Goal: Task Accomplishment & Management: Use online tool/utility

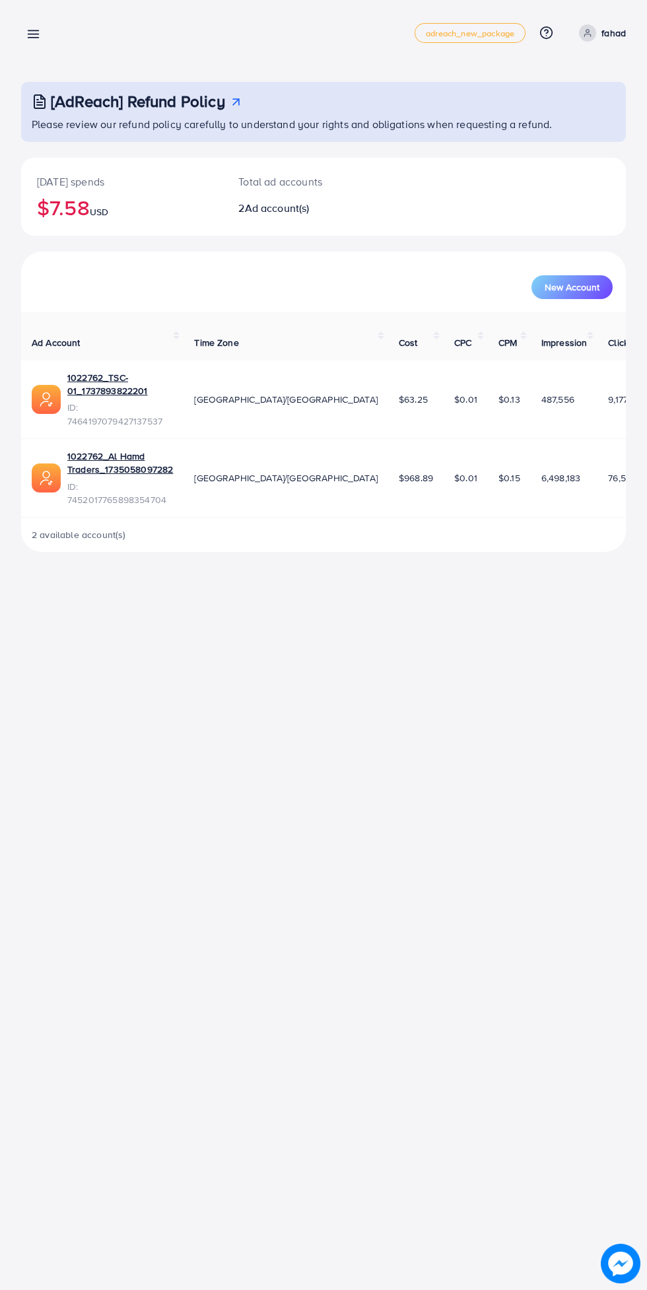
click at [588, 32] on circle at bounding box center [587, 31] width 3 height 3
click at [549, 114] on span "Log out" at bounding box center [547, 108] width 36 height 16
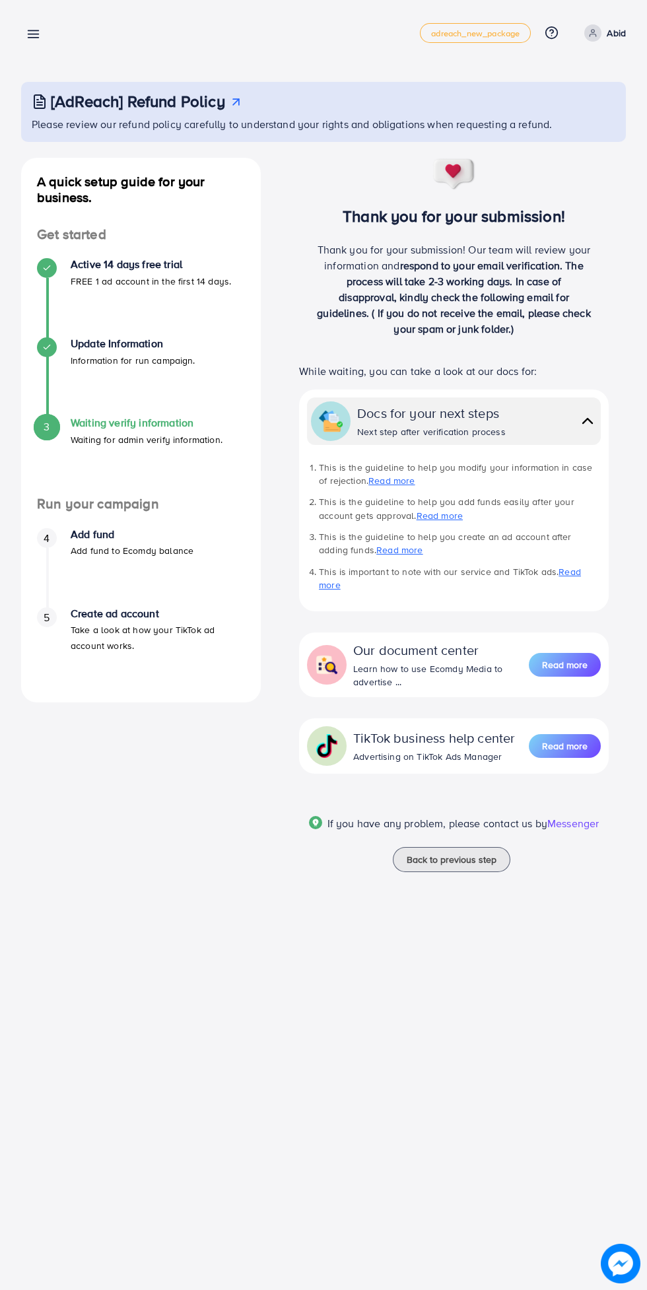
click at [616, 34] on p "Abid" at bounding box center [616, 33] width 19 height 16
click at [579, 98] on ul "Log out" at bounding box center [562, 79] width 127 height 42
click at [557, 79] on span "Log out" at bounding box center [547, 79] width 36 height 16
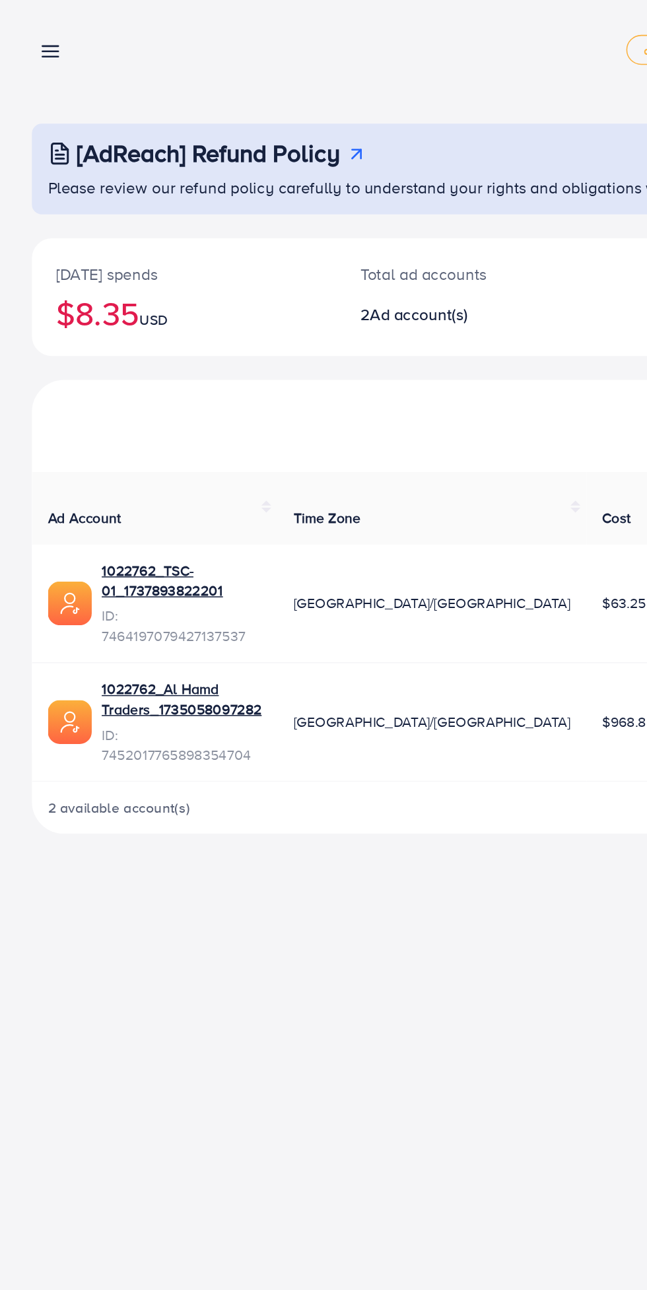
click at [38, 38] on line at bounding box center [33, 38] width 11 height 0
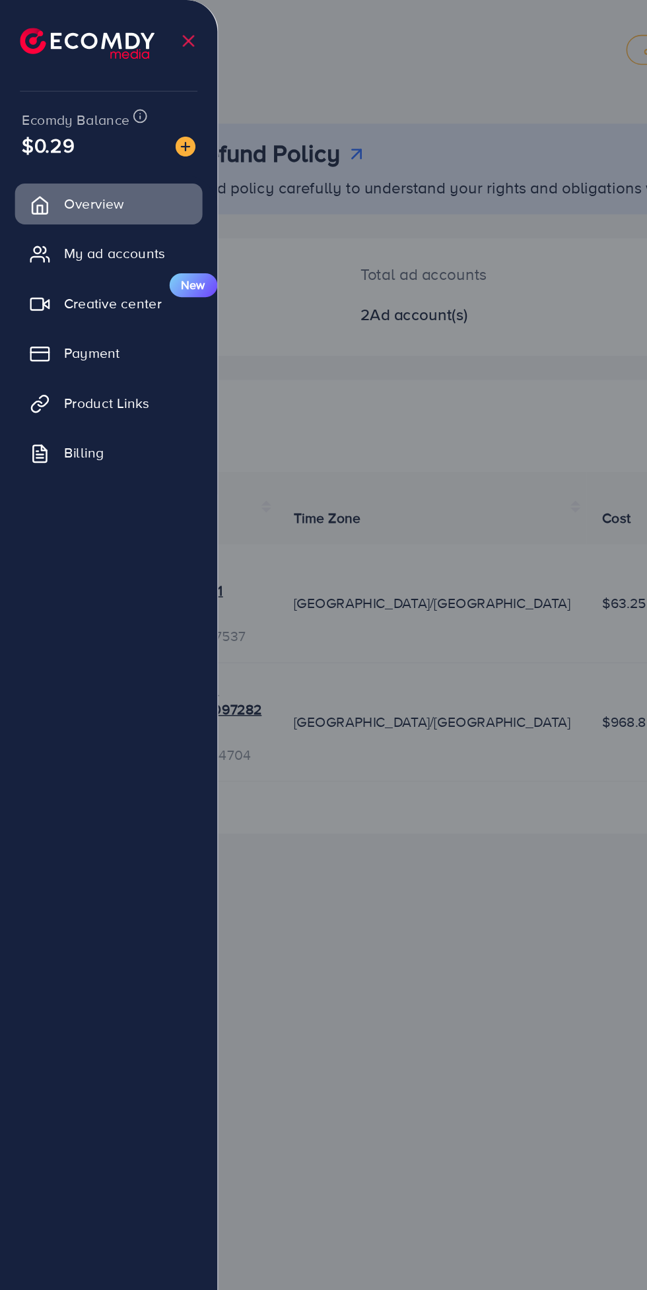
click at [99, 271] on span "Product Links" at bounding box center [70, 266] width 57 height 13
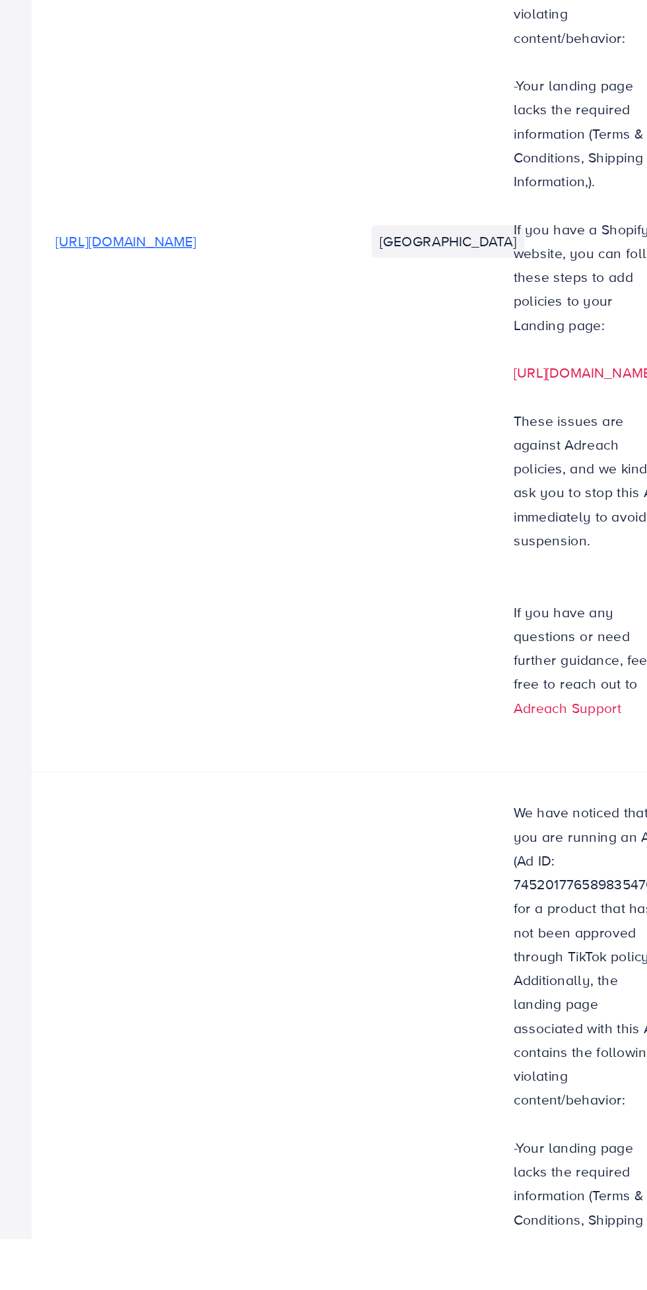
scroll to position [0, 507]
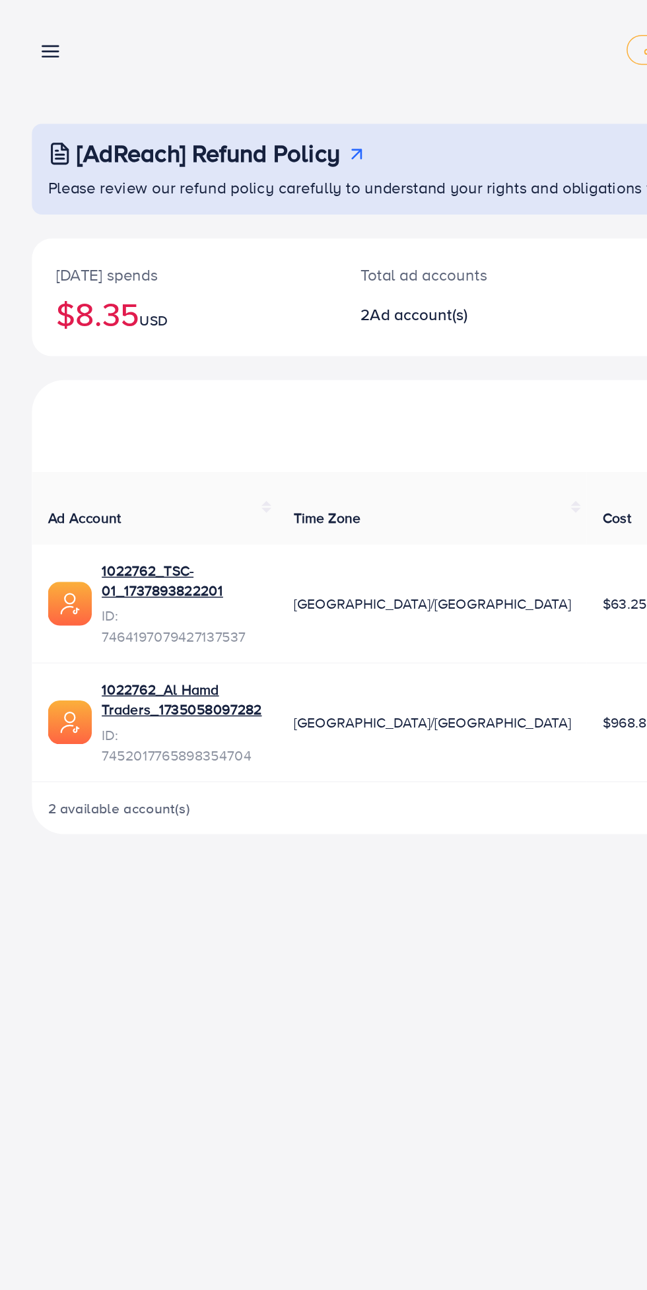
click at [33, 31] on line at bounding box center [33, 31] width 11 height 0
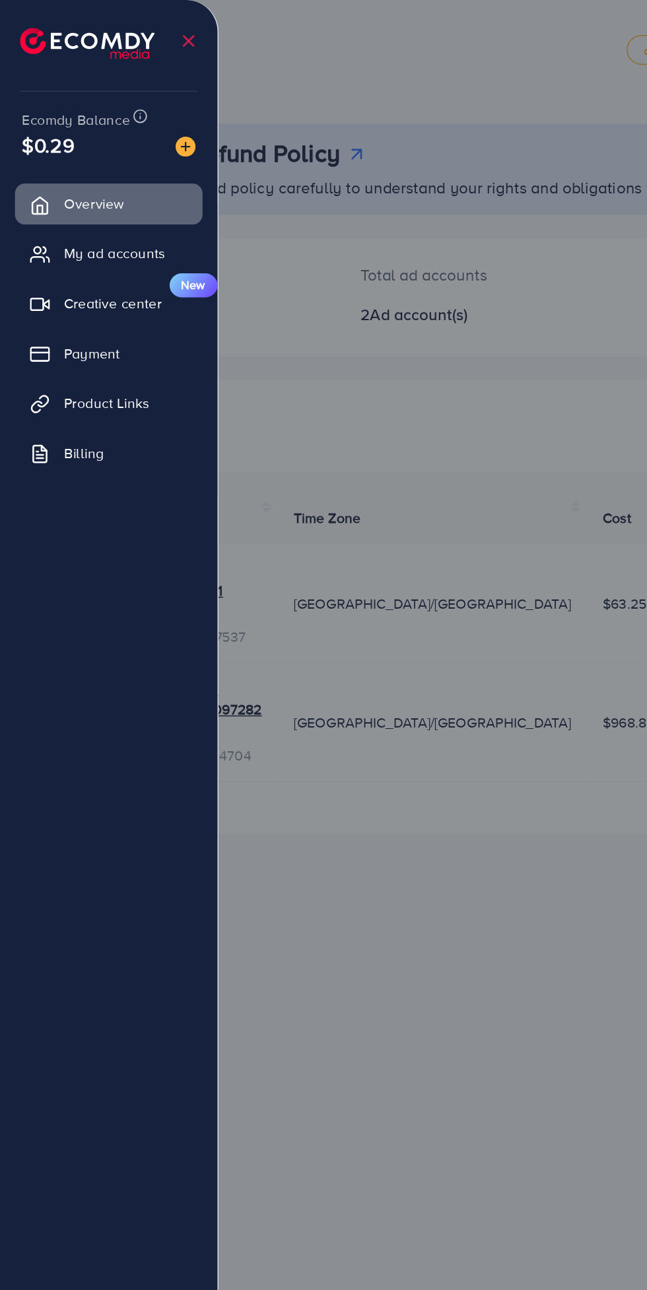
click at [90, 266] on span "Product Links" at bounding box center [70, 266] width 57 height 13
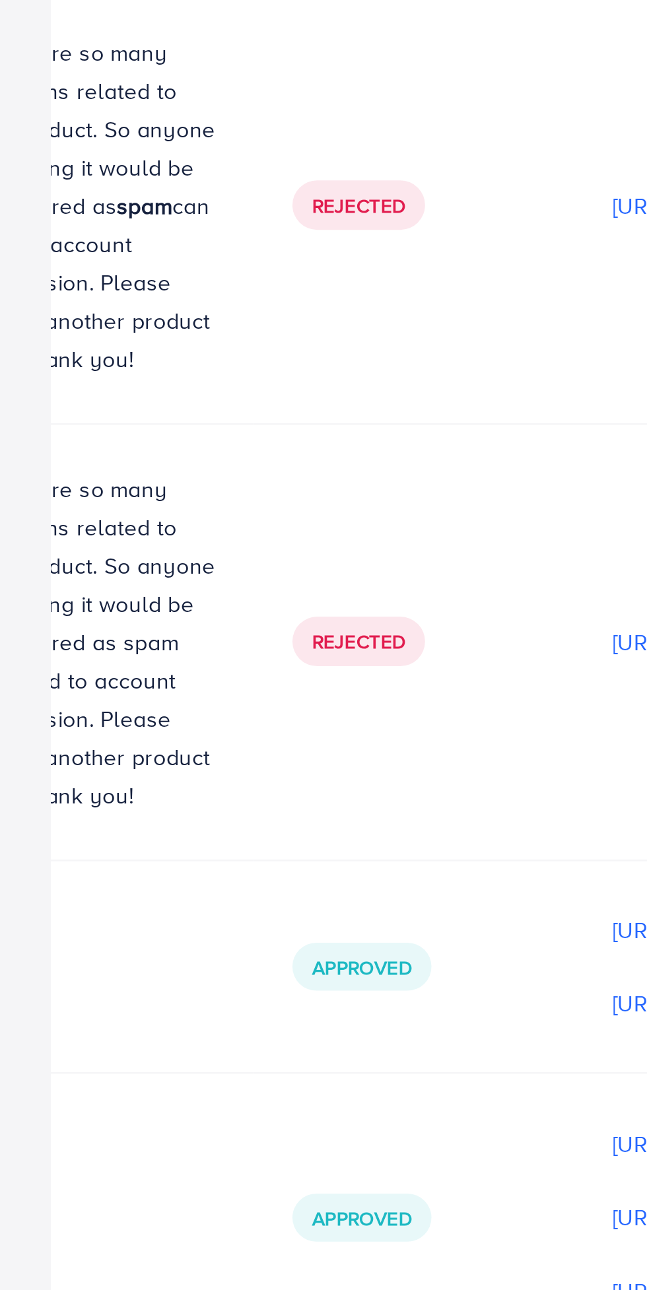
scroll to position [0, 507]
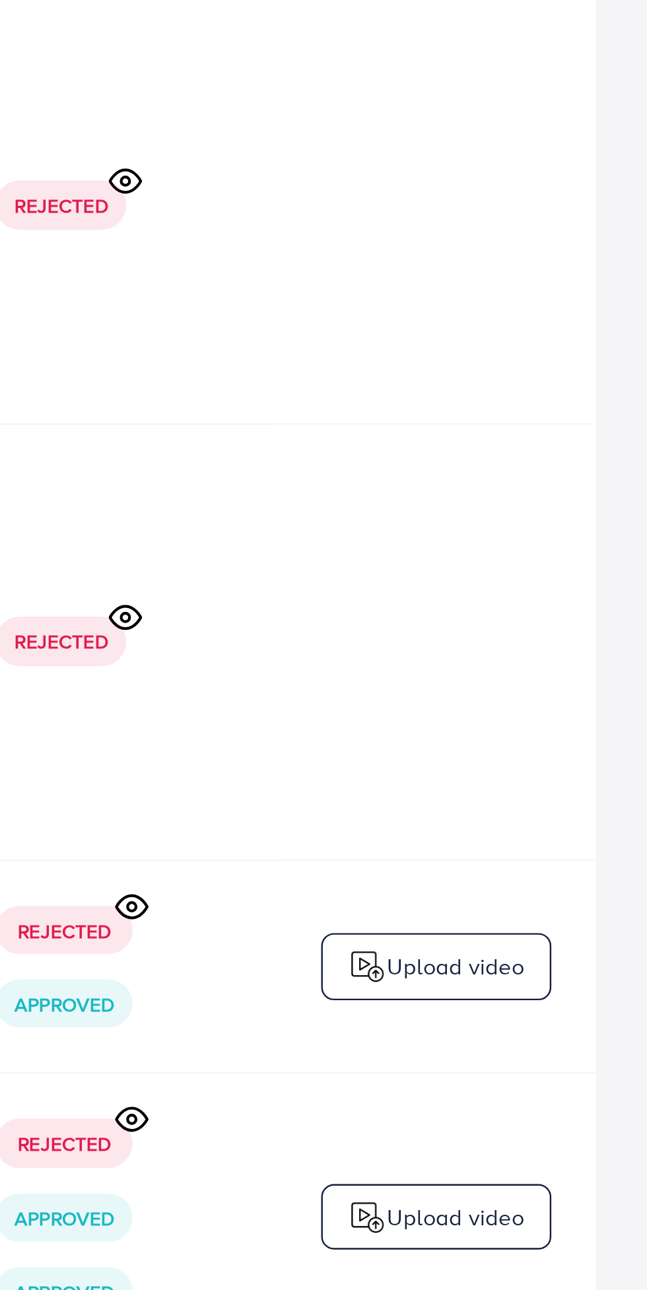
click at [571, 589] on p "Upload video" at bounding box center [567, 597] width 57 height 16
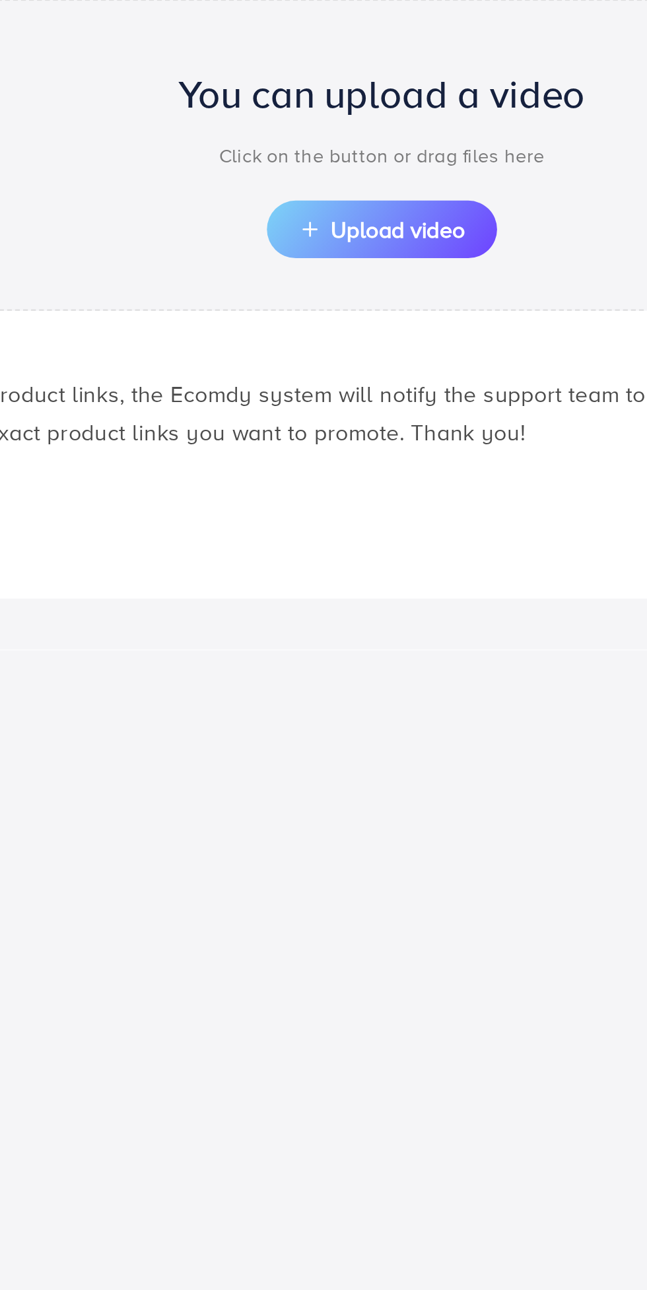
click at [344, 561] on button "Upload video" at bounding box center [323, 569] width 95 height 24
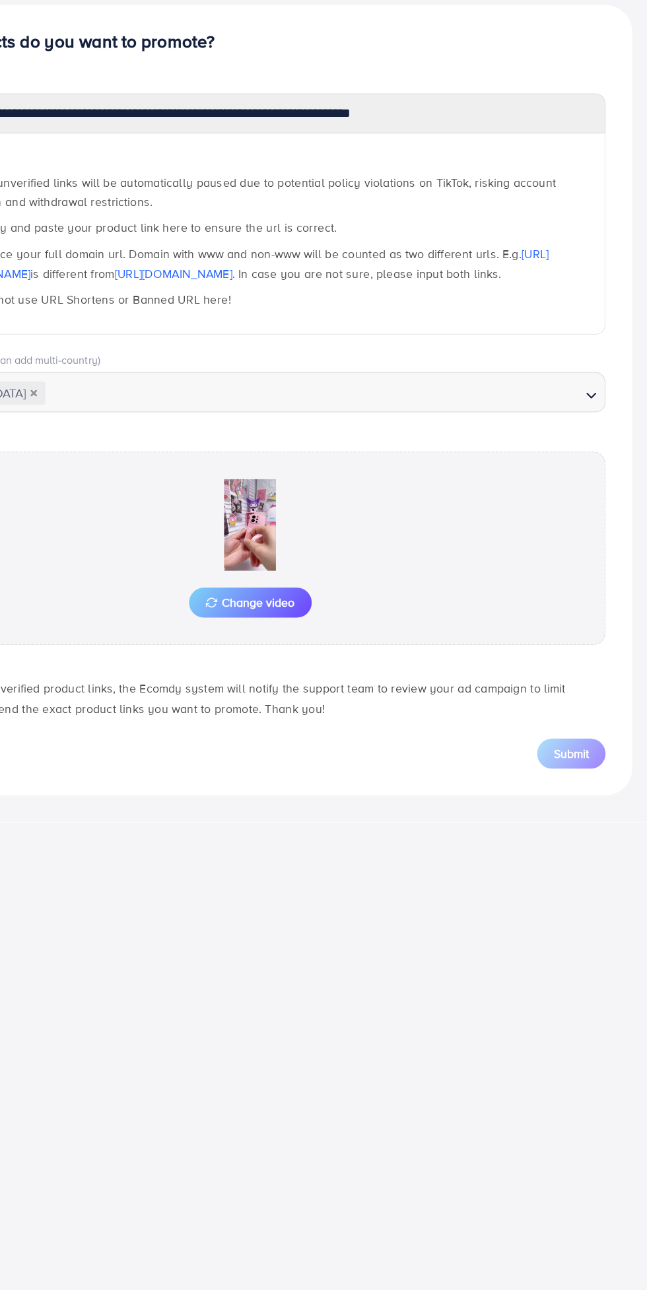
click at [553, 843] on div "**********" at bounding box center [323, 645] width 647 height 1290
